Goal: Navigation & Orientation: Find specific page/section

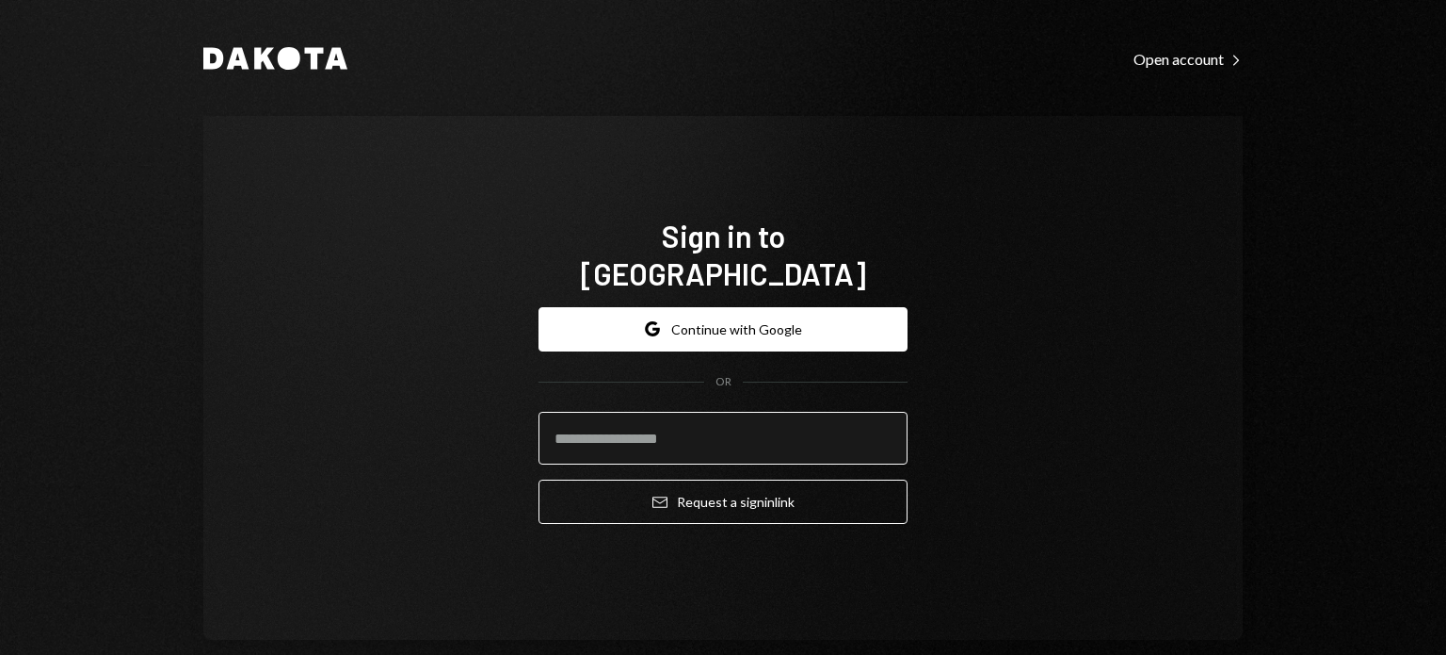
click at [659, 422] on input "email" at bounding box center [723, 438] width 369 height 53
type input "**********"
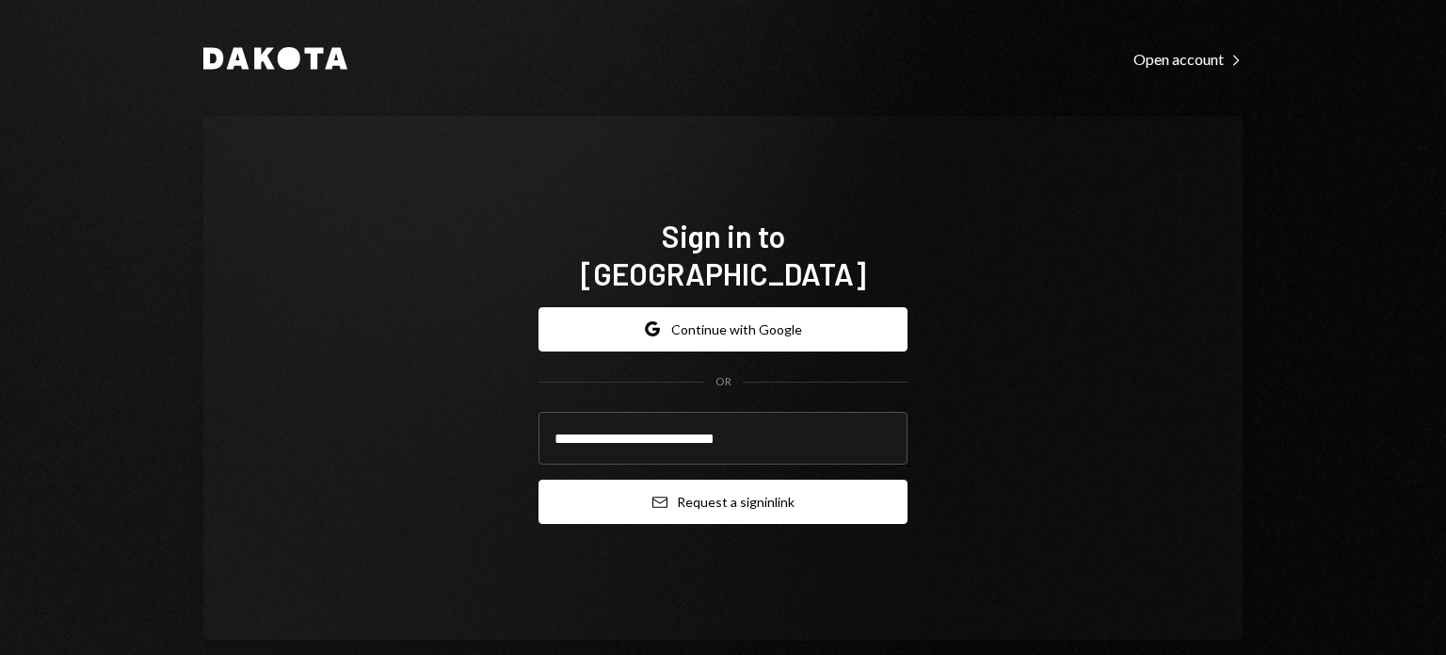
click at [693, 483] on button "Email Request a sign in link" at bounding box center [723, 501] width 369 height 44
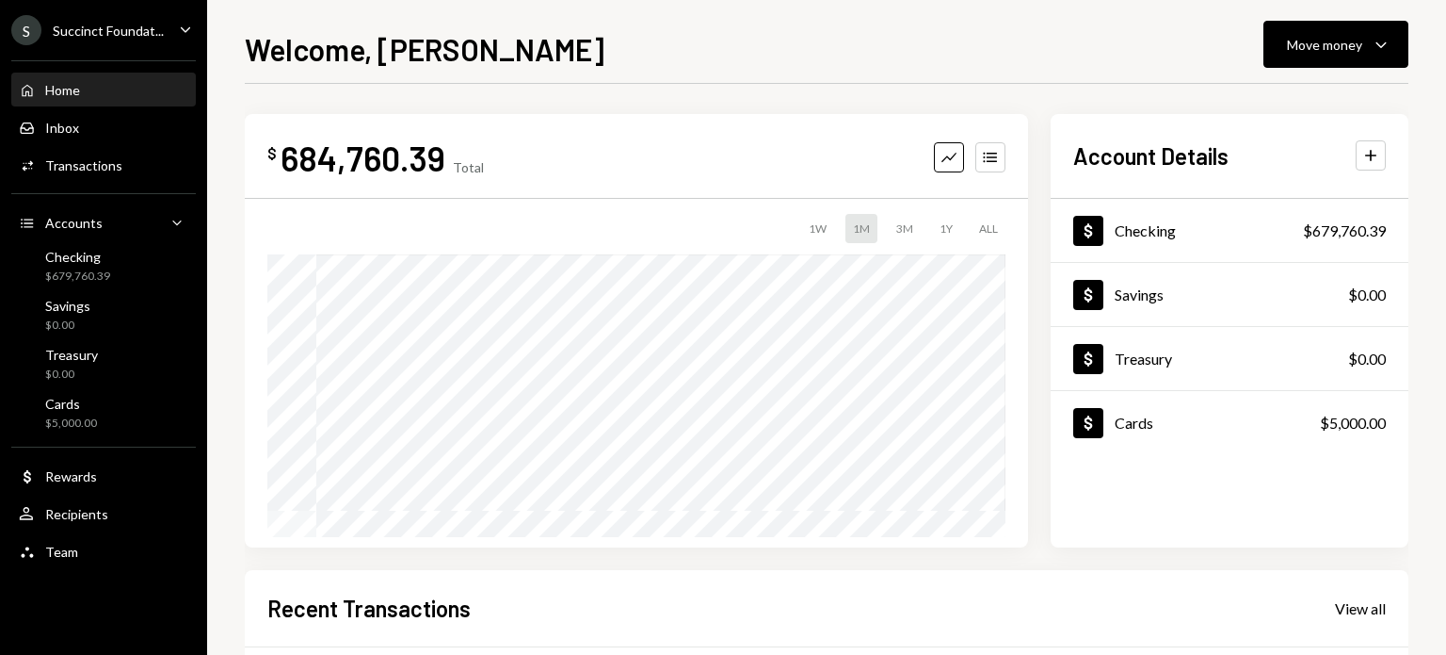
click at [173, 23] on div "S Succinct Foundat... Caret Down" at bounding box center [103, 30] width 207 height 30
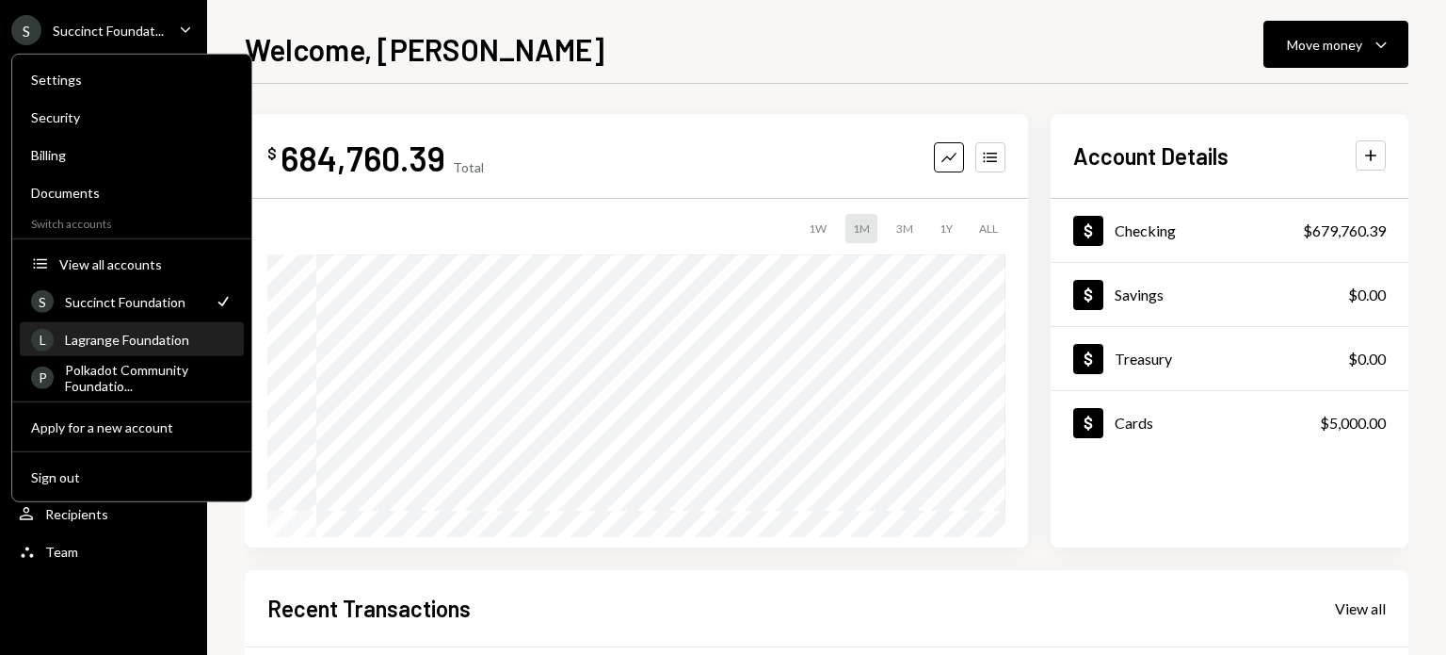
click at [140, 340] on div "Lagrange Foundation" at bounding box center [149, 339] width 168 height 16
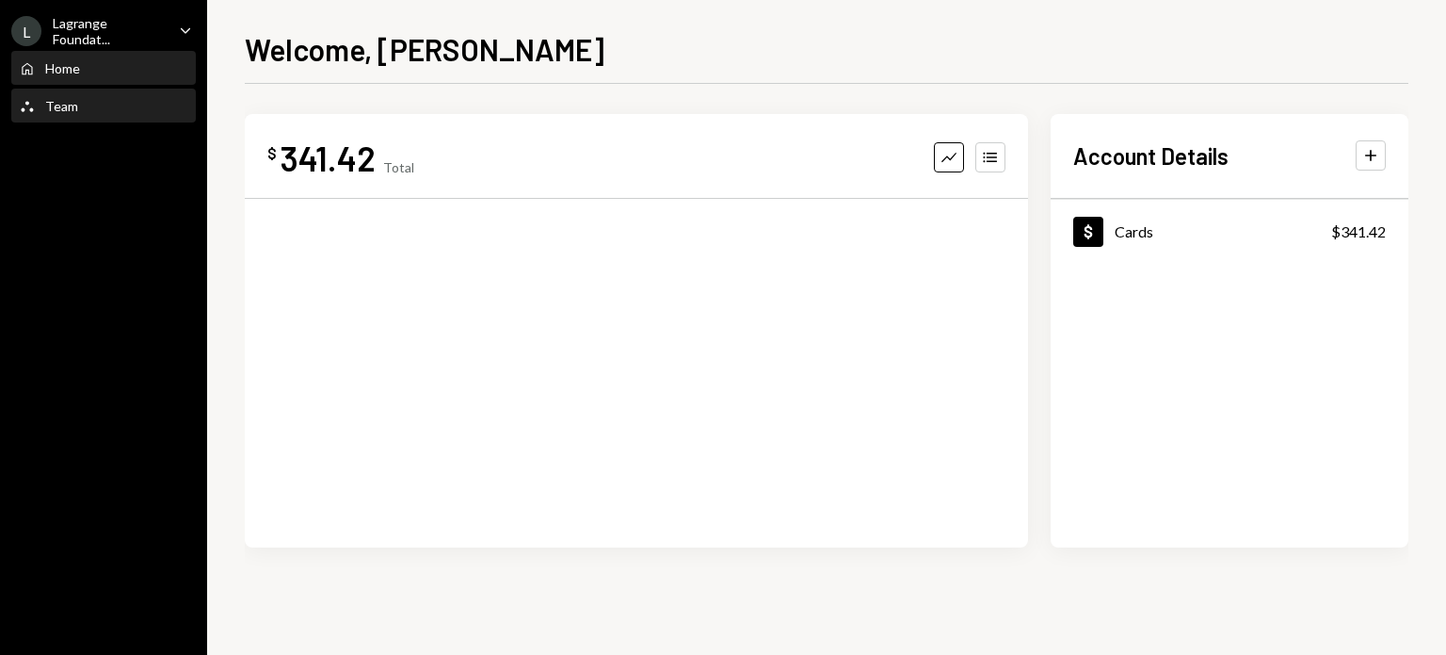
click at [50, 101] on div "Team" at bounding box center [61, 106] width 33 height 16
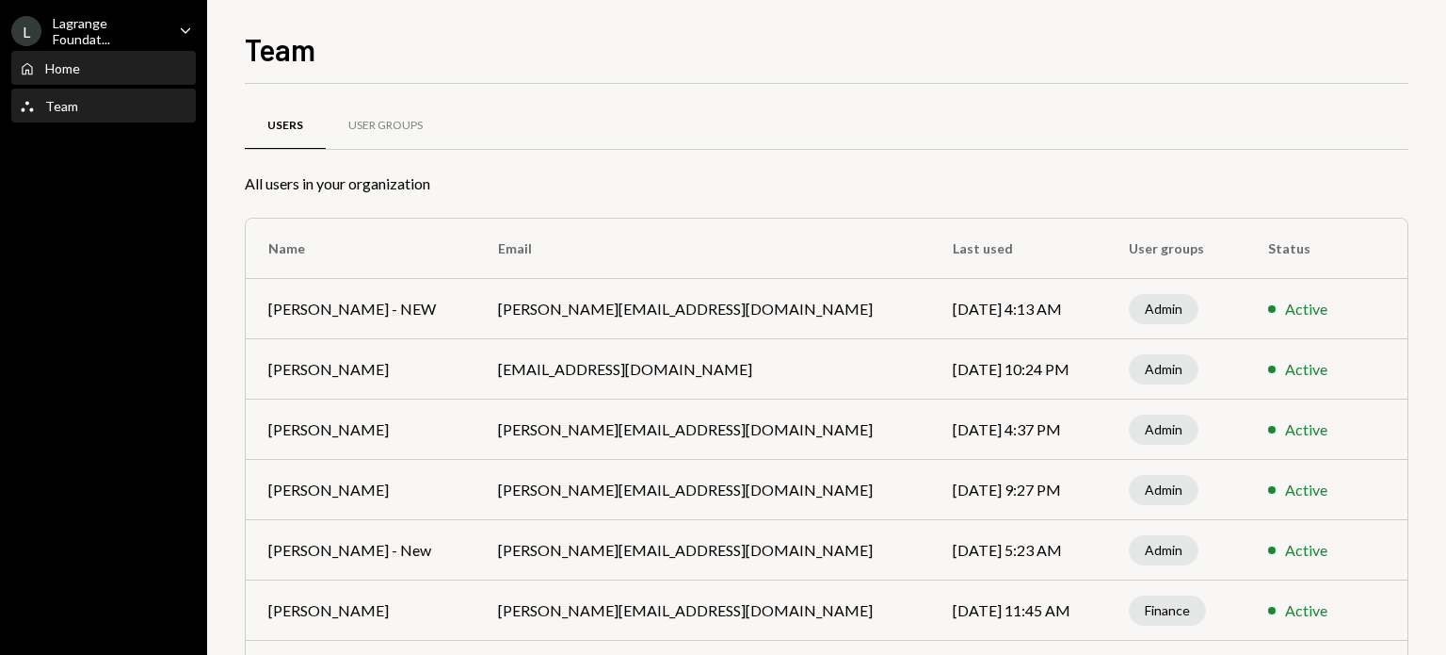
click at [67, 72] on div "Home" at bounding box center [62, 68] width 35 height 16
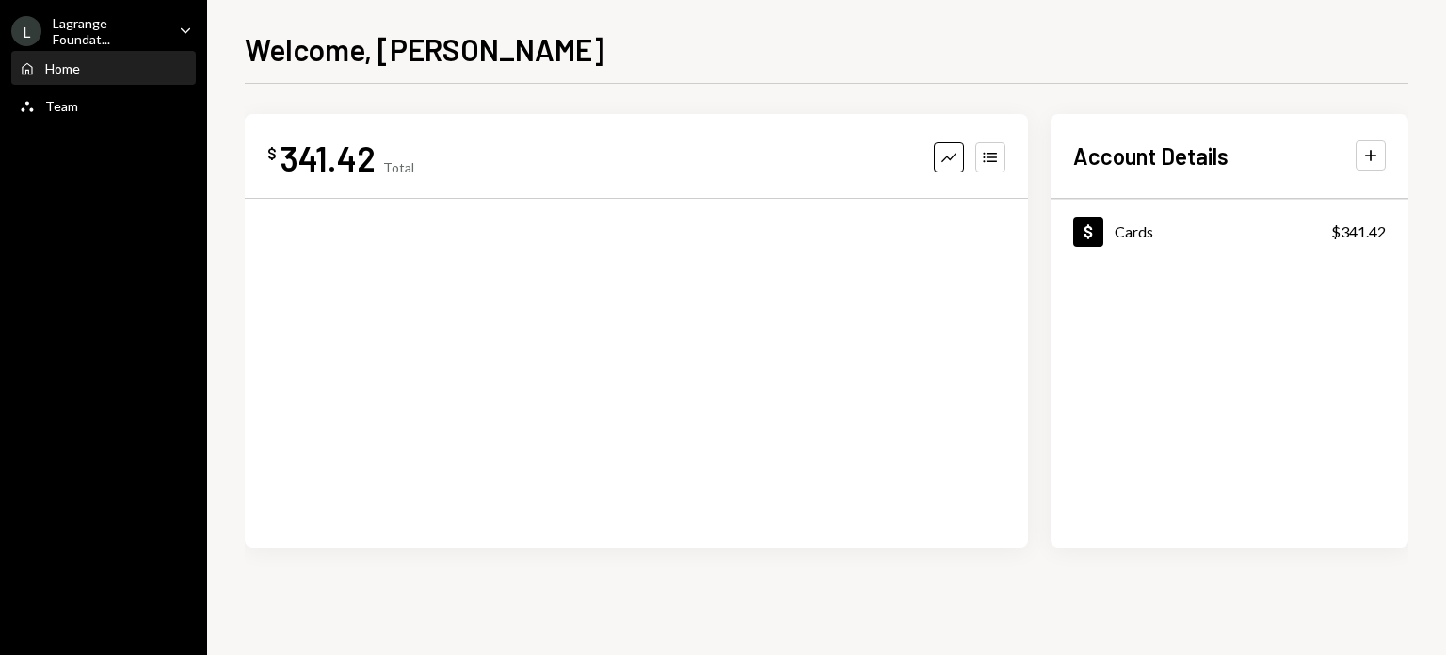
click at [1201, 138] on div "Account Details Plus Dollar Cards $341.42" at bounding box center [1230, 330] width 358 height 433
click at [1172, 164] on h2 "Account Details" at bounding box center [1151, 155] width 155 height 31
click at [1350, 192] on div "Account Details Plus Dollar Cards $341.42" at bounding box center [1230, 330] width 358 height 433
click at [1066, 285] on div "Dollar Cards $341.42" at bounding box center [1230, 373] width 358 height 348
click at [1085, 233] on icon "Dollar" at bounding box center [1088, 231] width 19 height 19
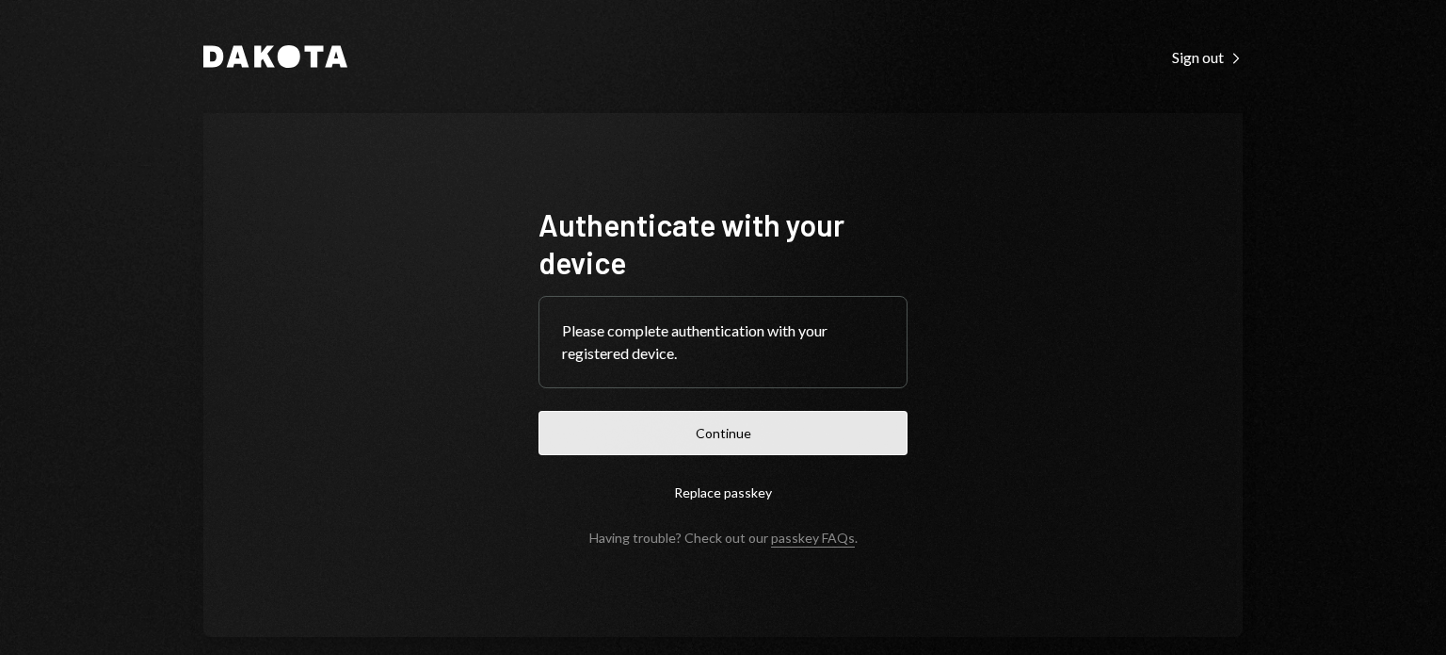
click at [601, 436] on button "Continue" at bounding box center [723, 433] width 369 height 44
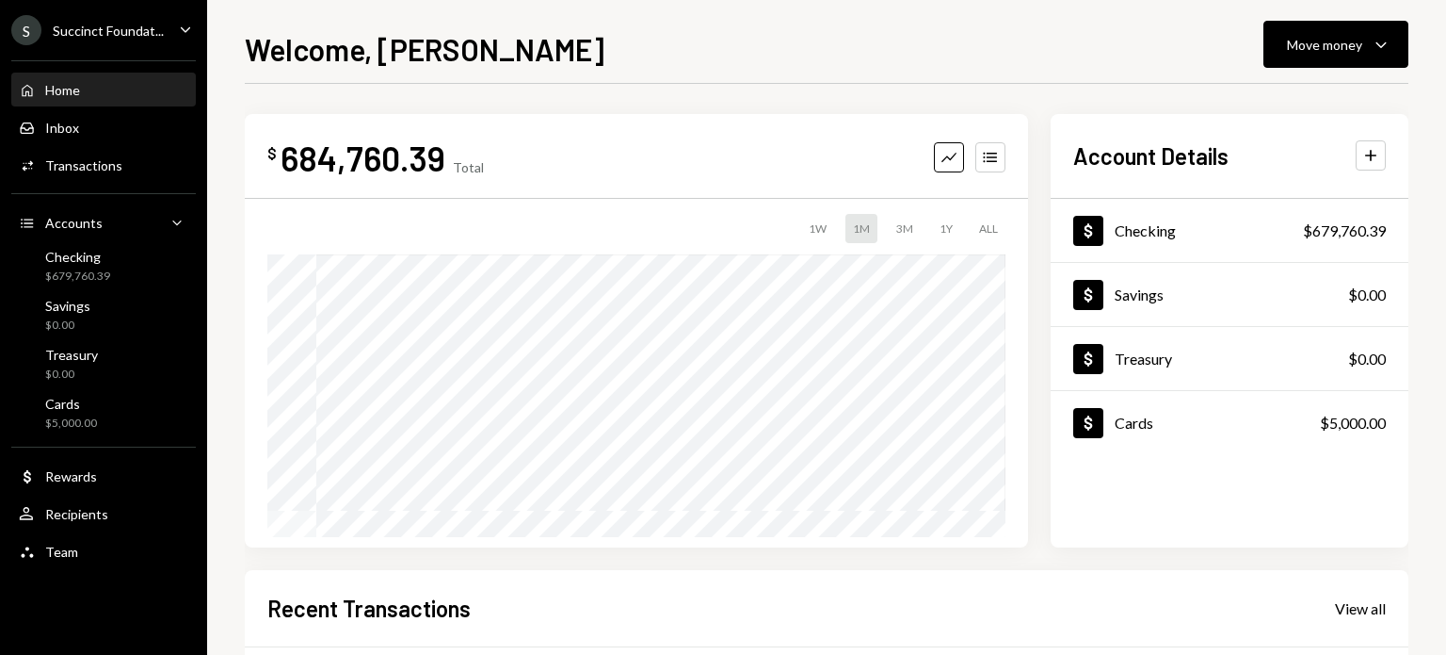
click at [112, 33] on div "Succinct Foundat..." at bounding box center [108, 31] width 111 height 16
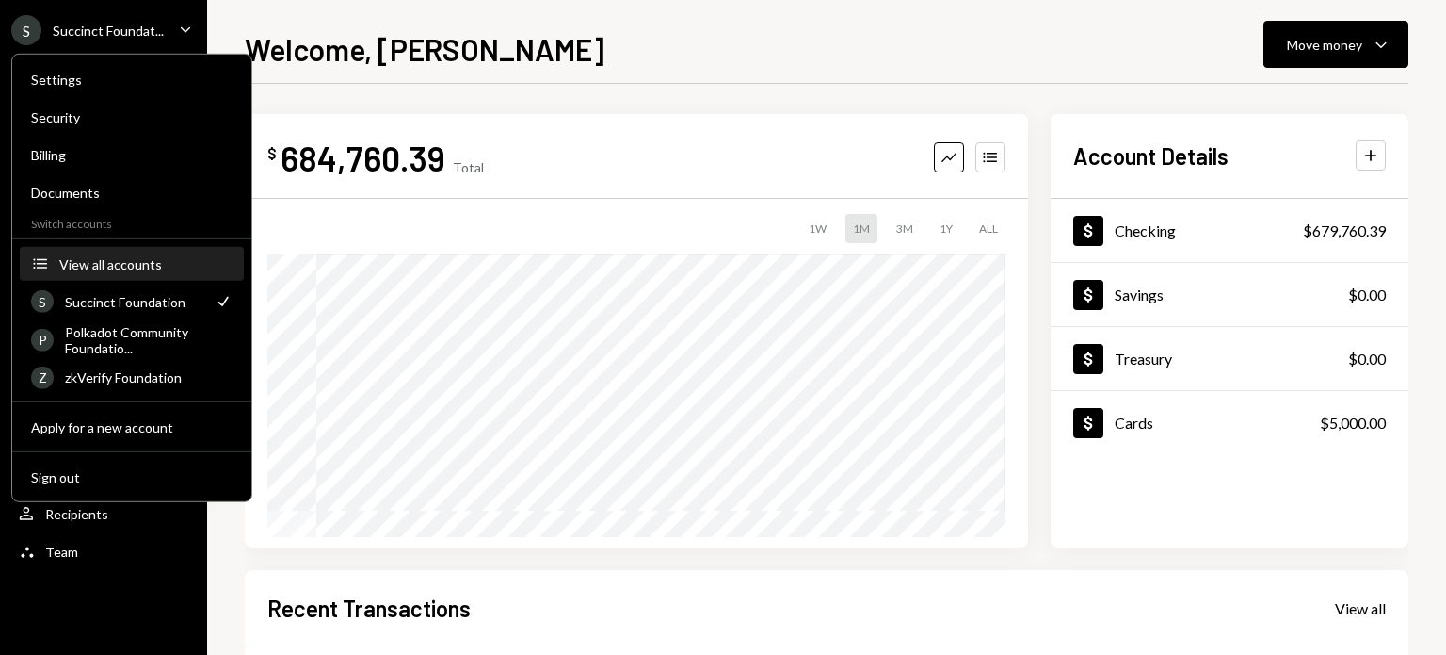
click at [117, 259] on div "View all accounts" at bounding box center [145, 263] width 173 height 16
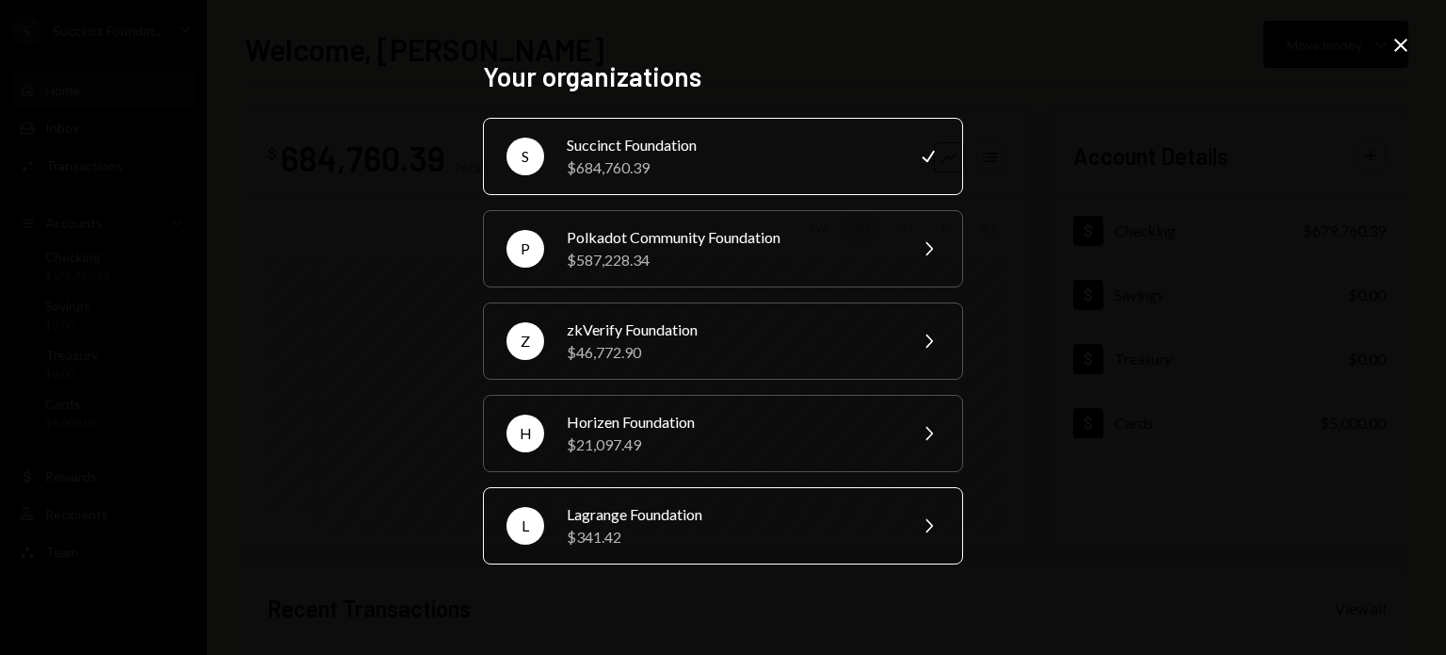
click at [623, 526] on div "$341.42" at bounding box center [731, 536] width 328 height 23
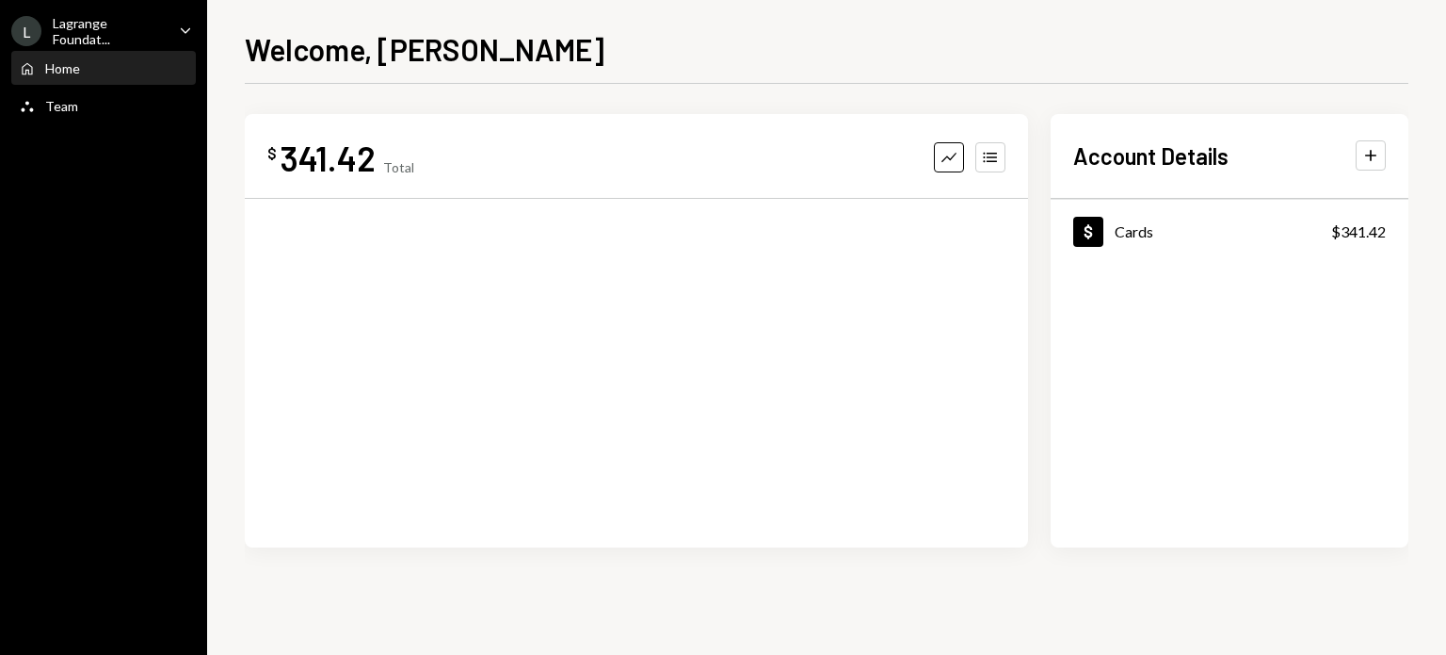
click at [72, 71] on div "Home" at bounding box center [62, 68] width 35 height 16
click at [386, 164] on div "Total" at bounding box center [398, 167] width 31 height 16
click at [1132, 237] on div "Cards" at bounding box center [1134, 231] width 39 height 18
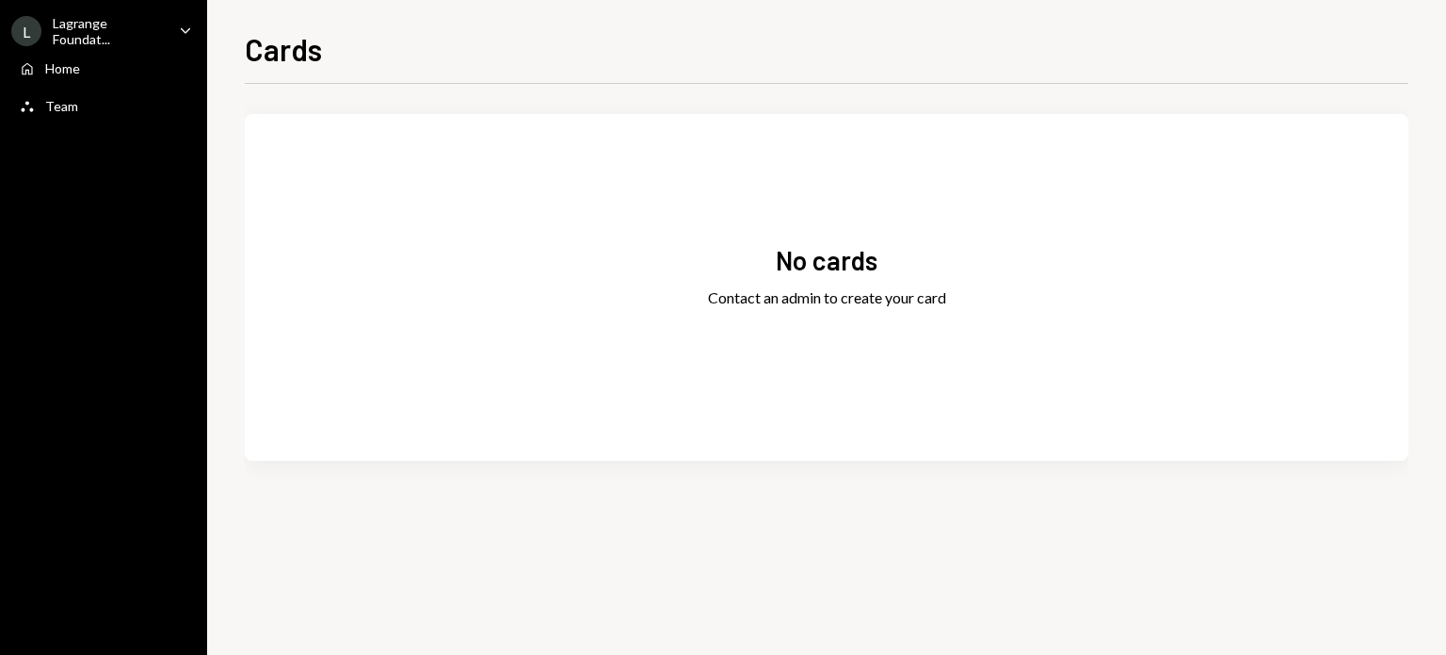
click at [128, 41] on div "Lagrange Foundat..." at bounding box center [108, 31] width 111 height 32
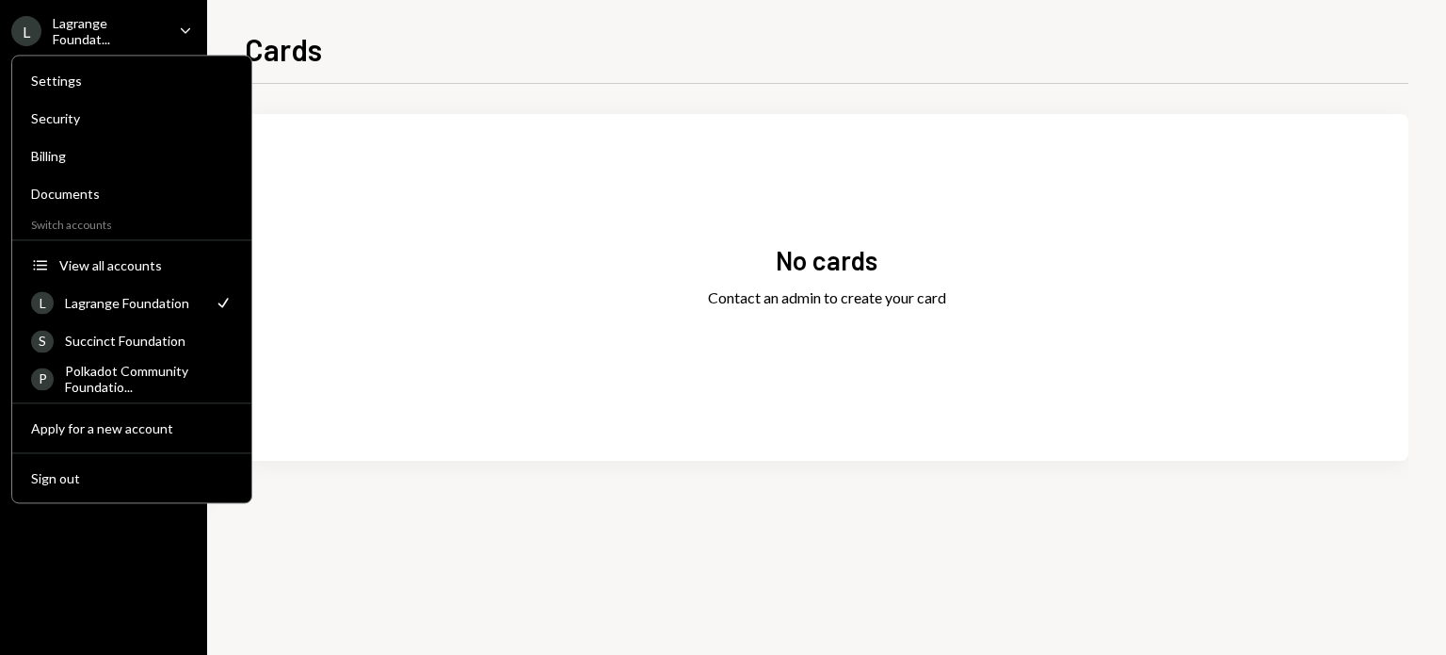
click at [99, 304] on div "Lagrange Foundation" at bounding box center [133, 303] width 137 height 16
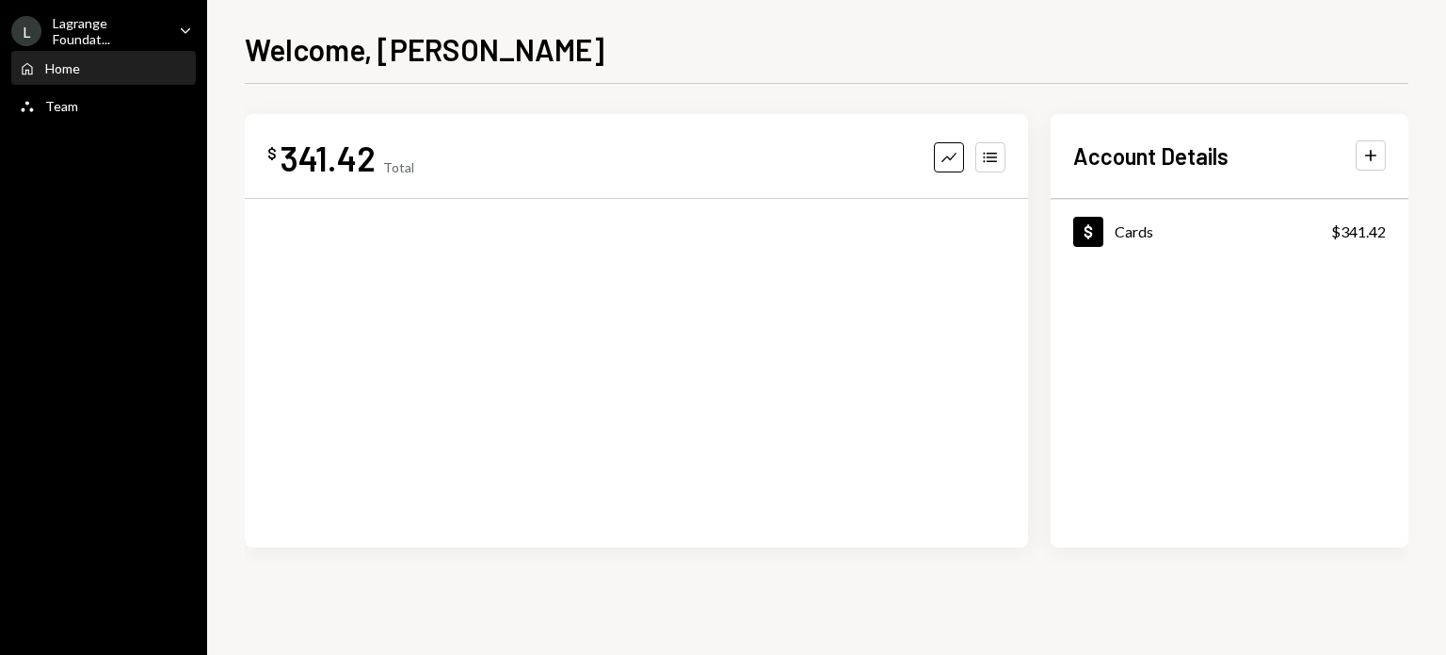
click at [181, 33] on icon "Caret Down" at bounding box center [185, 30] width 21 height 21
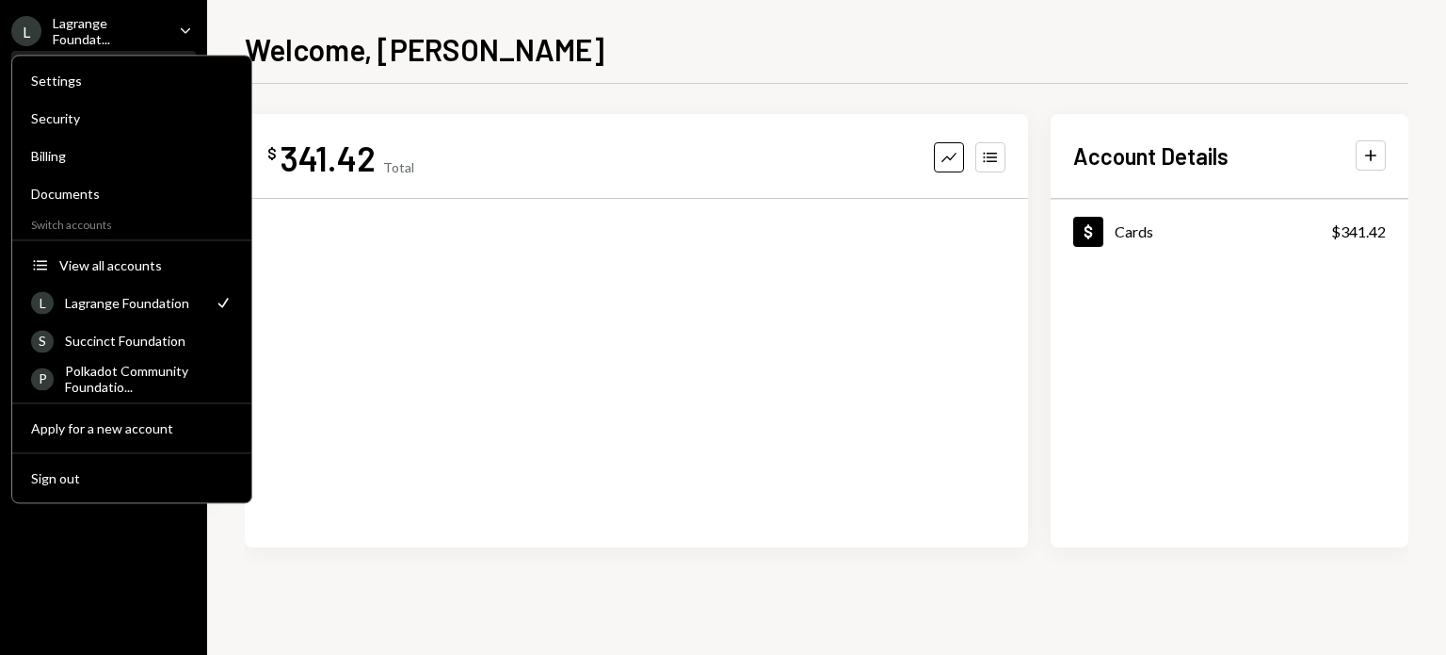
click at [294, 583] on div "$ 341.42 Total Graph Accounts Account Details Plus Dollar Cards $341.42" at bounding box center [827, 360] width 1164 height 493
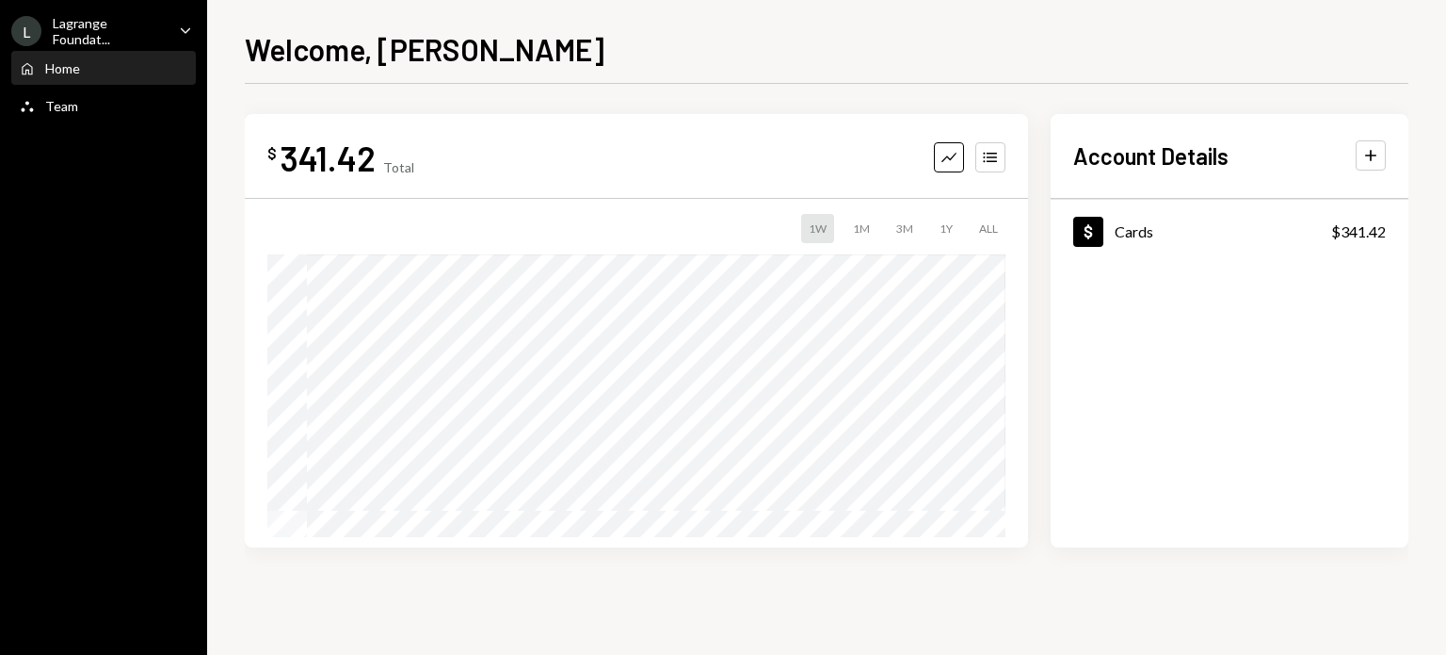
click at [114, 212] on div "[PERSON_NAME] Foundat... Caret Down Home Home Team Team" at bounding box center [103, 327] width 207 height 655
